Goal: Book appointment/travel/reservation

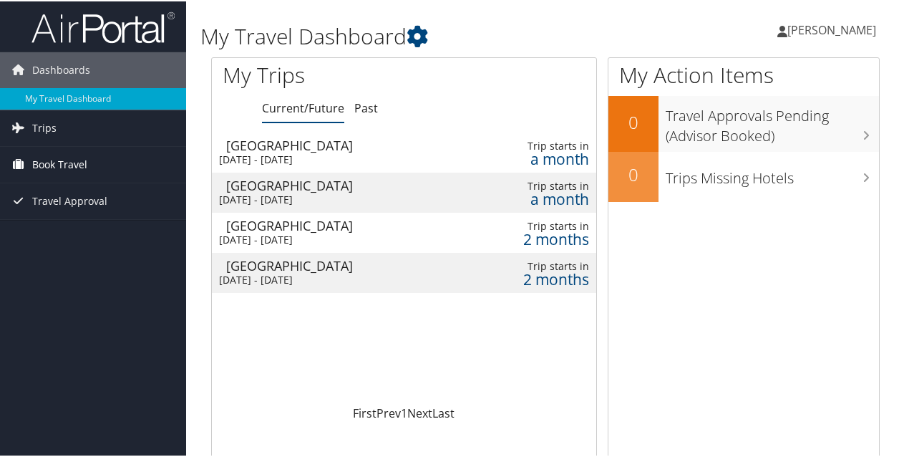
click at [57, 163] on span "Book Travel" at bounding box center [59, 163] width 55 height 36
click at [57, 158] on span "Book Travel" at bounding box center [59, 163] width 55 height 36
click at [52, 159] on span "Book Travel" at bounding box center [59, 163] width 55 height 36
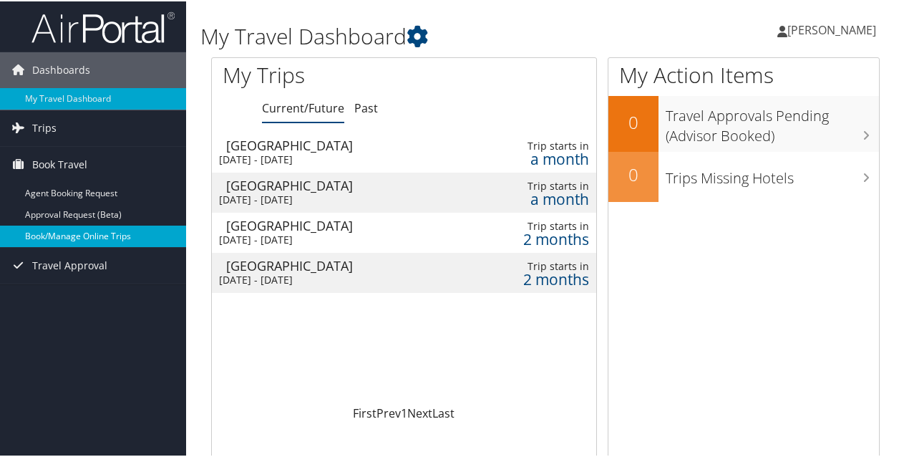
click at [58, 236] on link "Book/Manage Online Trips" at bounding box center [93, 234] width 186 height 21
click at [90, 232] on link "Book/Manage Online Trips" at bounding box center [93, 234] width 186 height 21
